Goal: Transaction & Acquisition: Purchase product/service

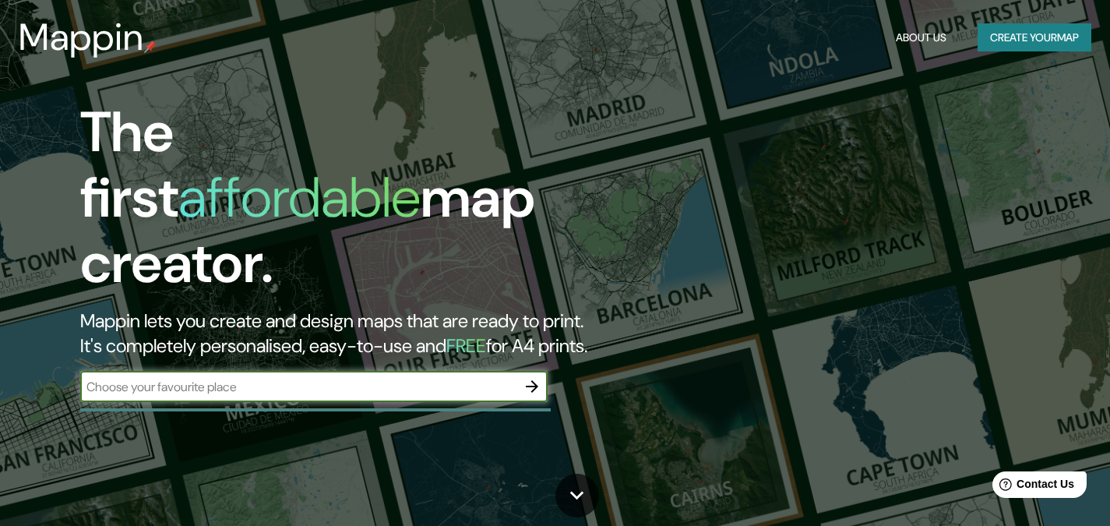
click at [371, 378] on input "text" at bounding box center [298, 387] width 436 height 18
type input "xalapa"
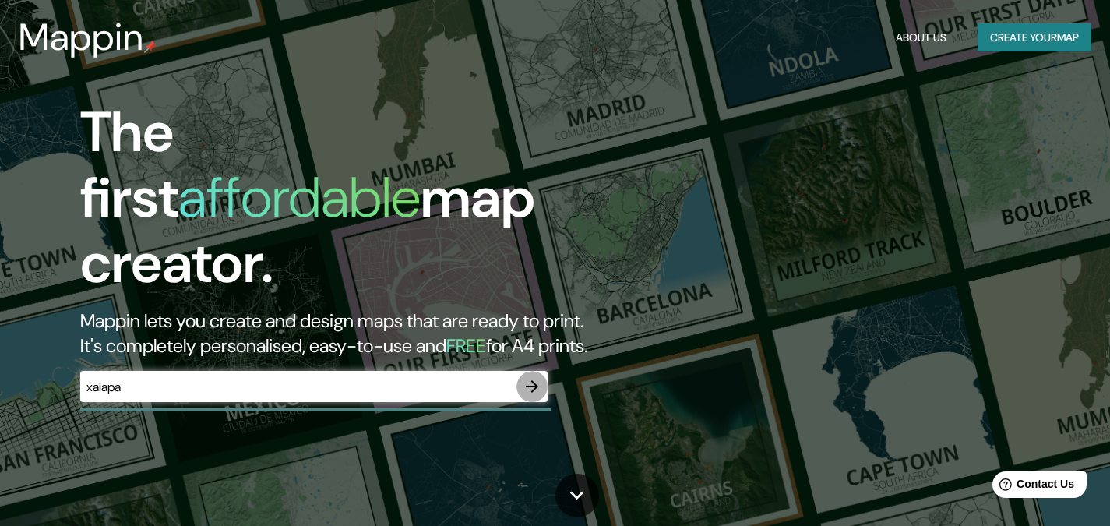
click at [527, 380] on icon "button" at bounding box center [532, 386] width 12 height 12
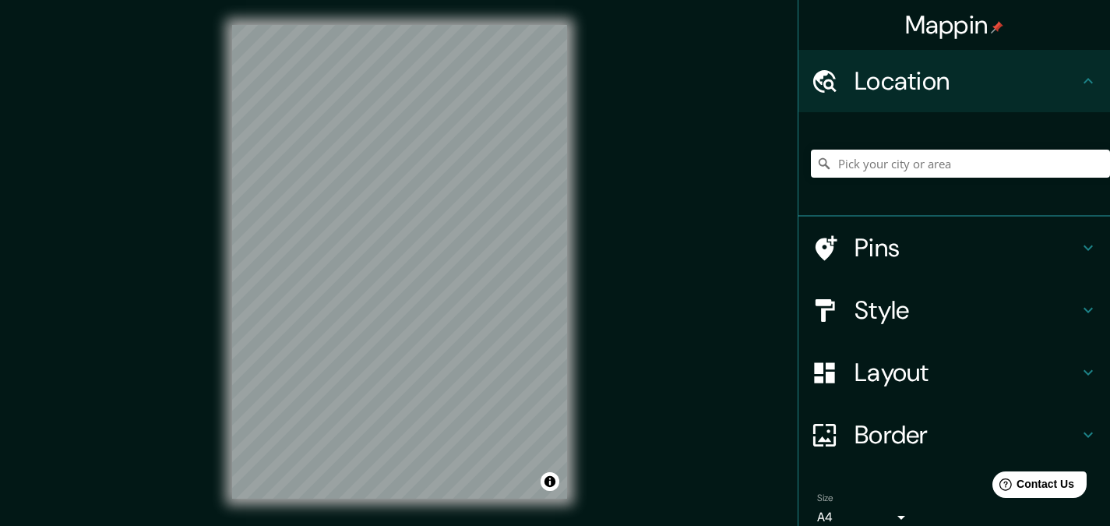
click at [1050, 304] on h4 "Style" at bounding box center [966, 309] width 224 height 31
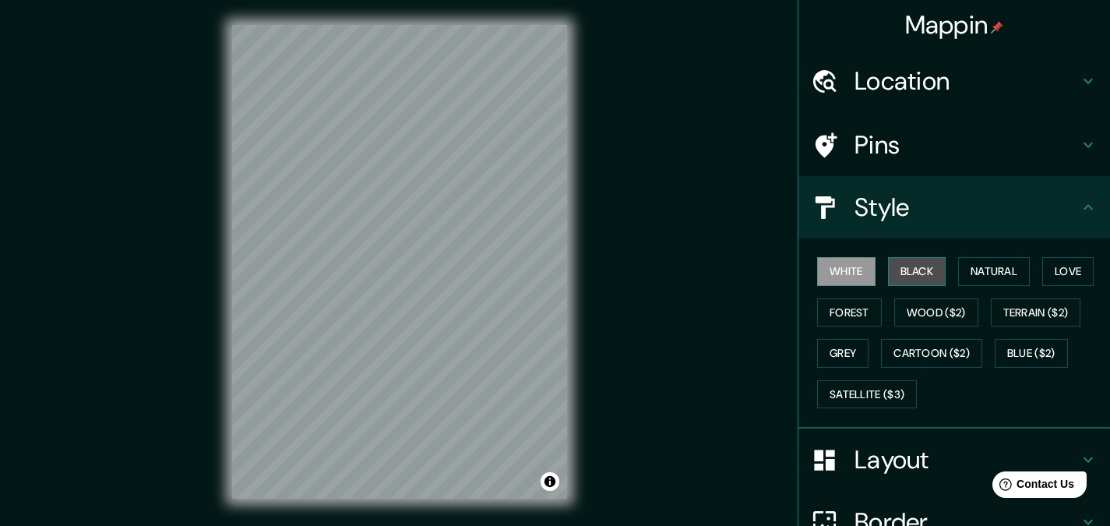
click at [893, 260] on button "Black" at bounding box center [917, 271] width 58 height 29
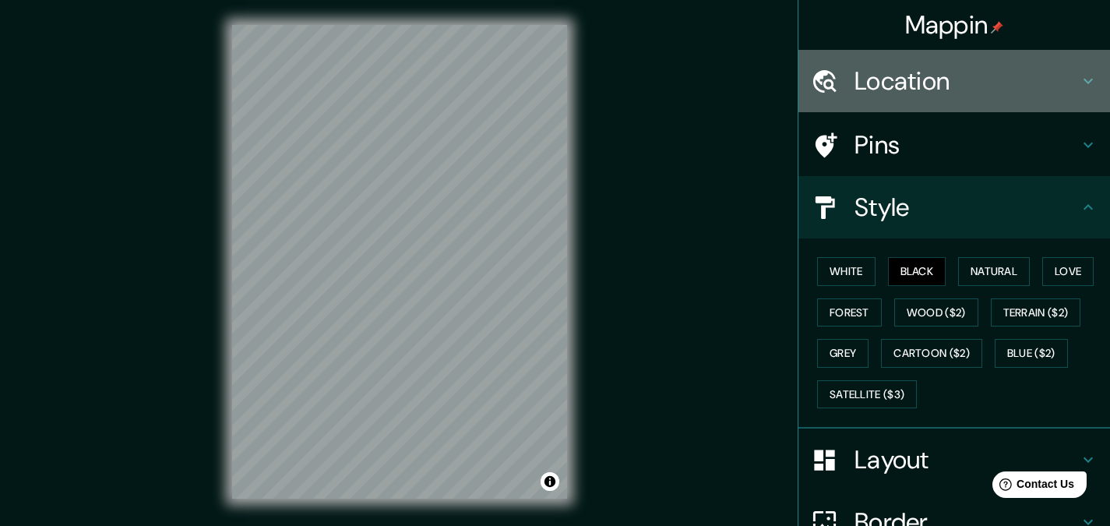
click at [1078, 80] on icon at bounding box center [1087, 81] width 19 height 19
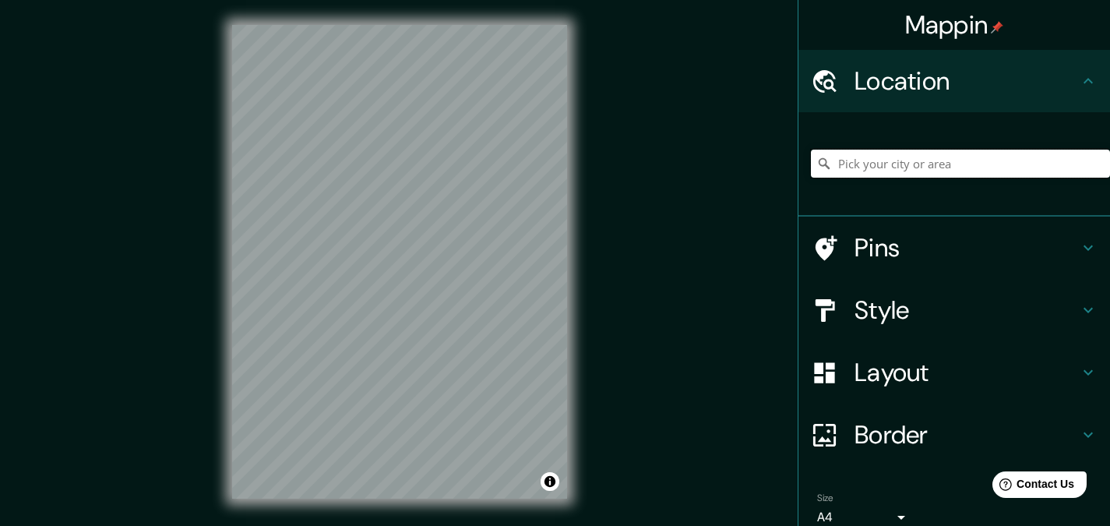
click at [948, 174] on input "Pick your city or area" at bounding box center [960, 164] width 299 height 28
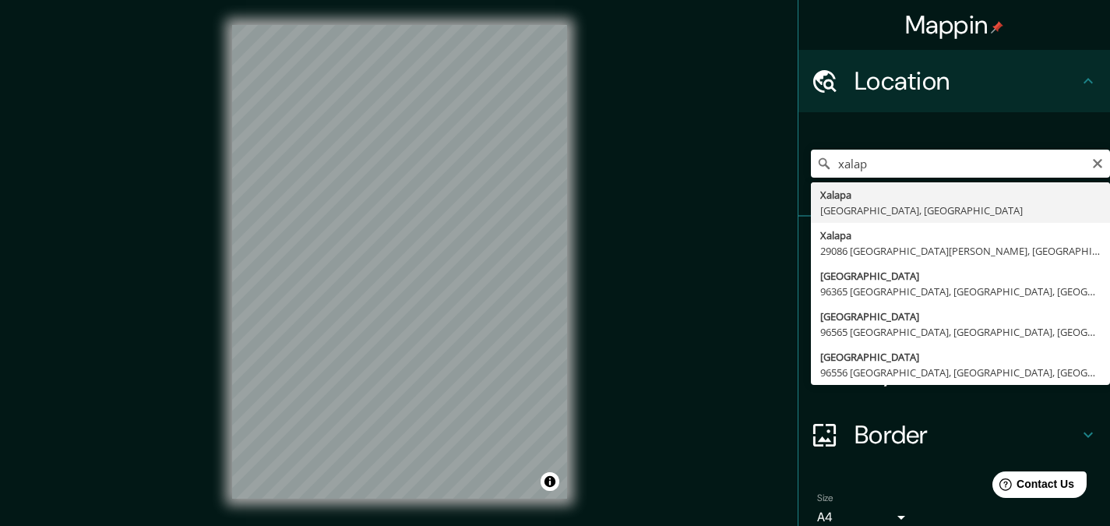
type input "[GEOGRAPHIC_DATA], [GEOGRAPHIC_DATA], [GEOGRAPHIC_DATA]"
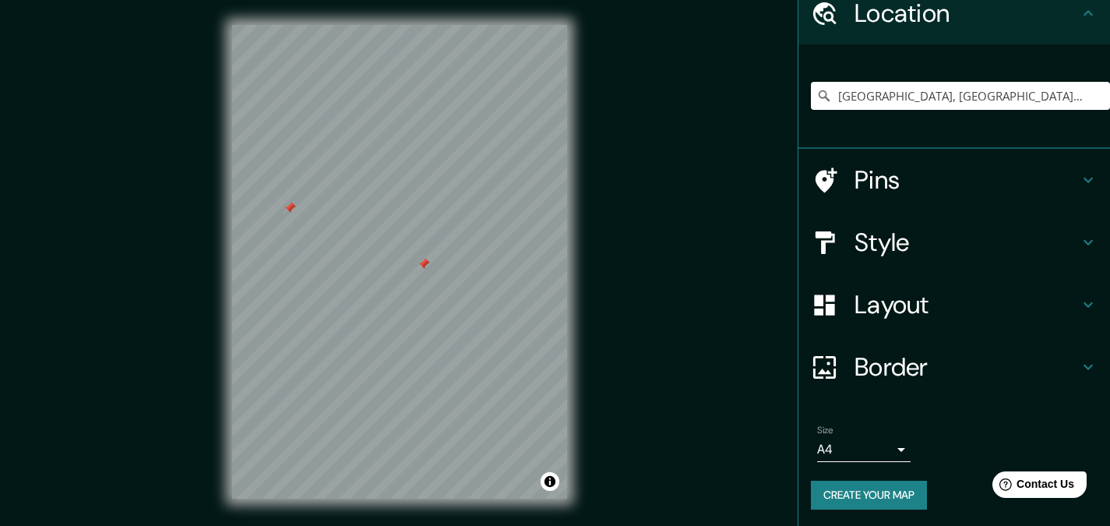
scroll to position [69, 0]
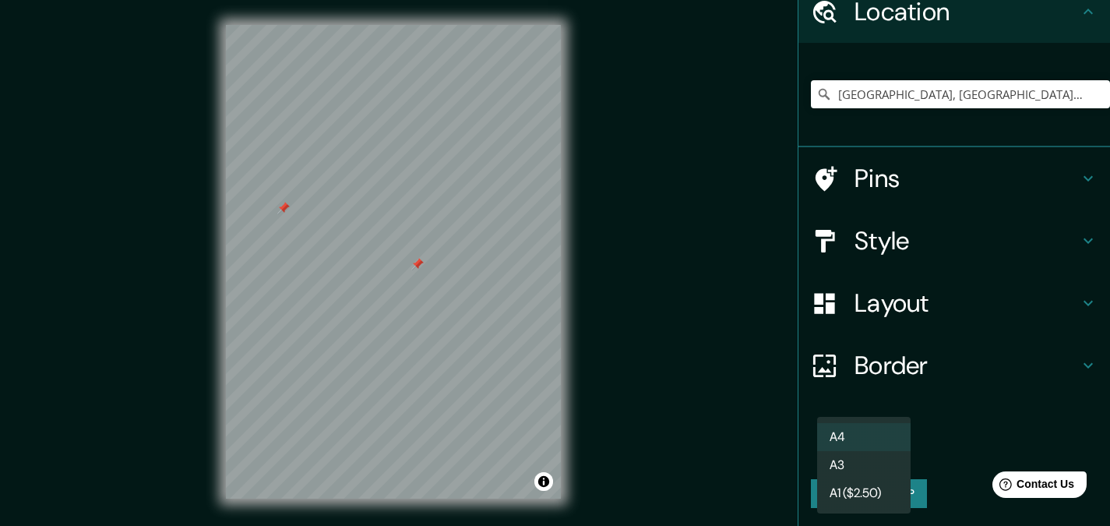
click at [890, 446] on body "Mappin Location [GEOGRAPHIC_DATA], [GEOGRAPHIC_DATA], [GEOGRAPHIC_DATA] Pins St…" at bounding box center [555, 263] width 1110 height 526
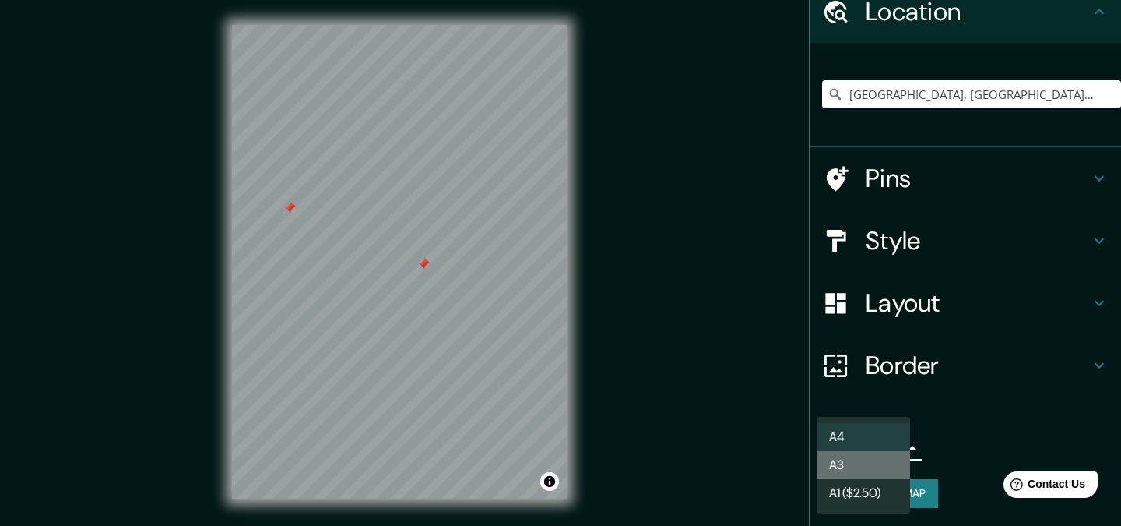
click at [878, 463] on li "A3" at bounding box center [863, 465] width 93 height 28
type input "a4"
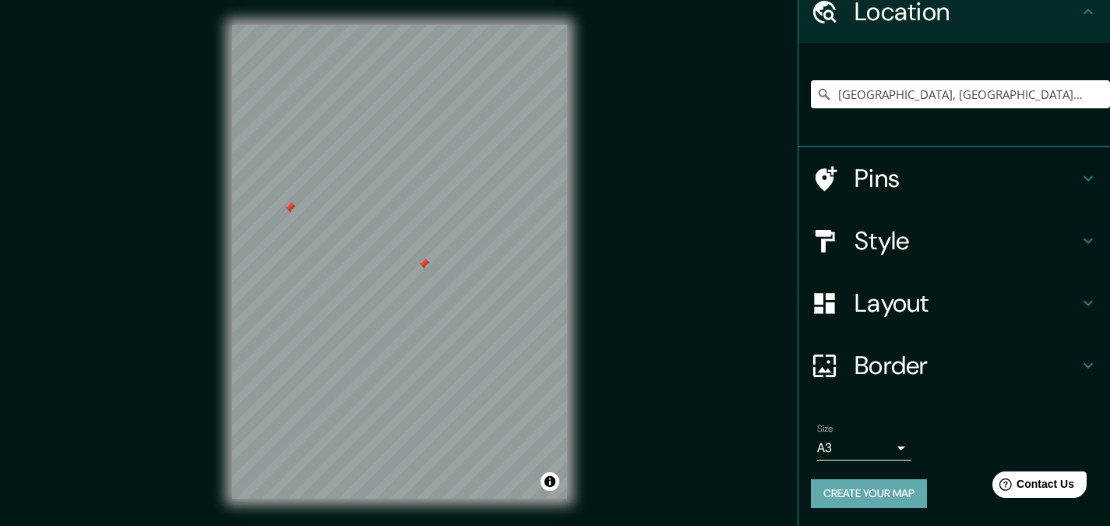
click at [870, 491] on button "Create your map" at bounding box center [869, 493] width 116 height 29
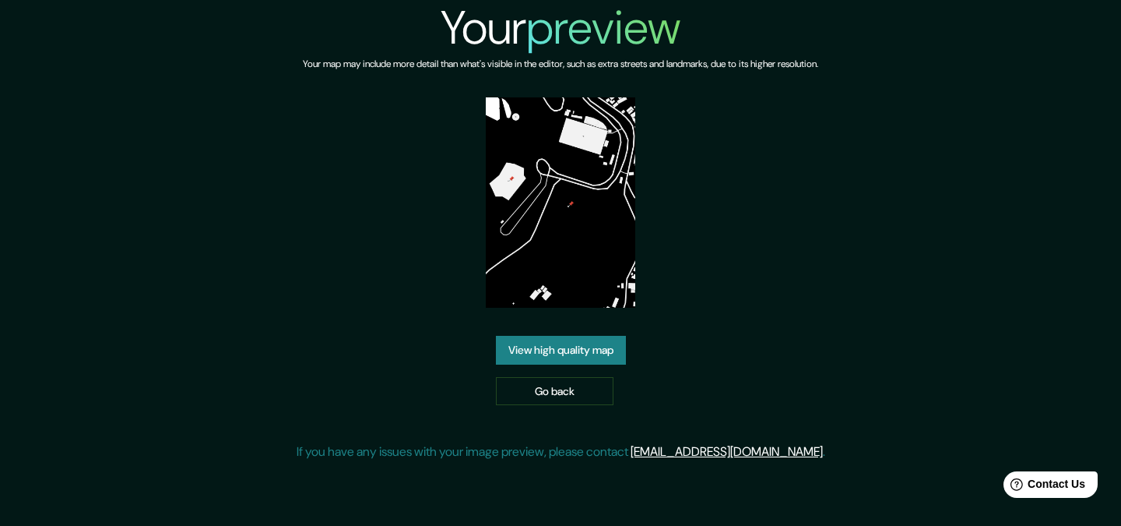
click at [583, 341] on link "View high quality map" at bounding box center [561, 350] width 130 height 29
